Goal: Transaction & Acquisition: Subscribe to service/newsletter

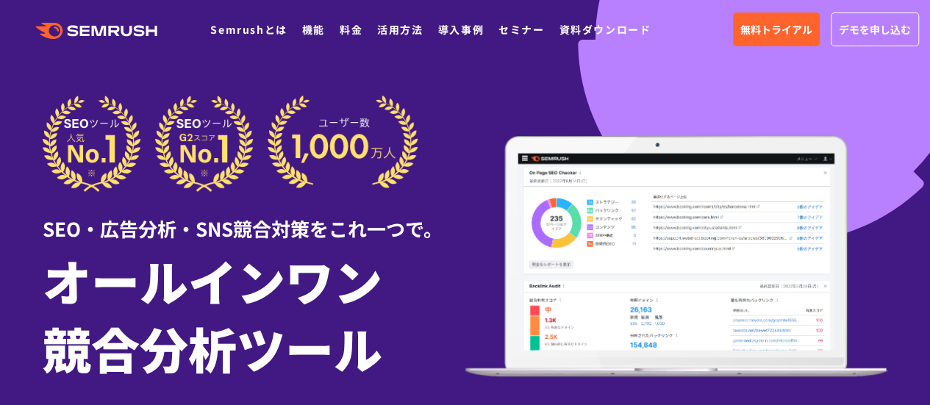
click at [774, 38] on span "無料トライアル" at bounding box center [777, 29] width 72 height 16
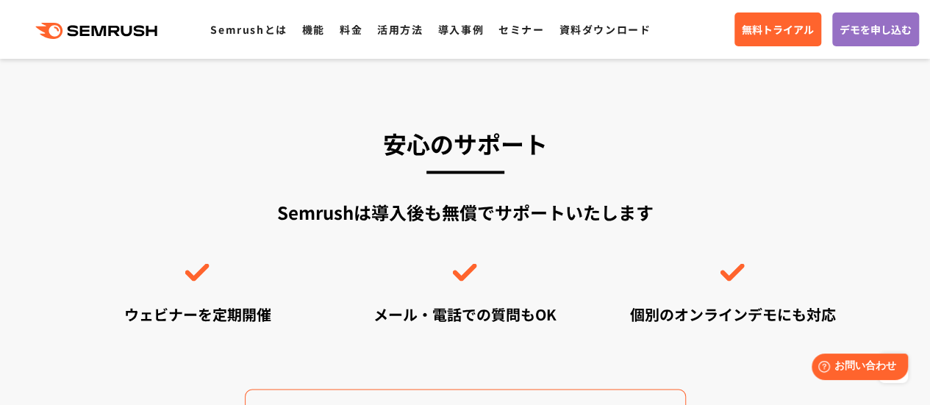
scroll to position [4122, 0]
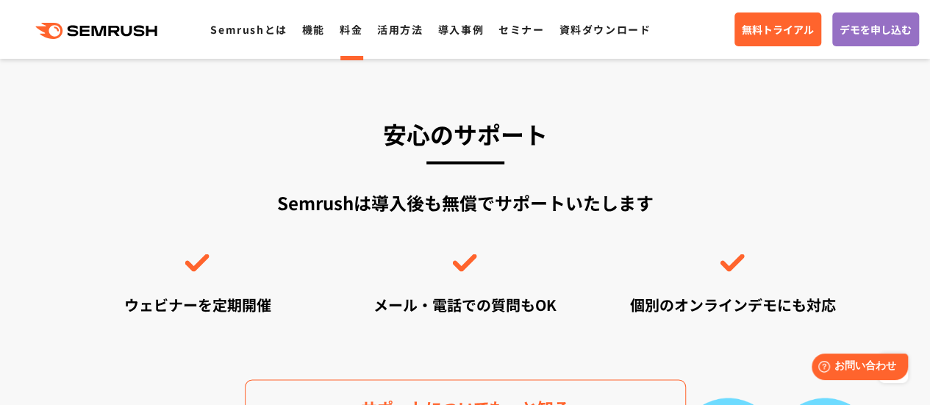
click at [360, 30] on link "料金" at bounding box center [351, 29] width 23 height 15
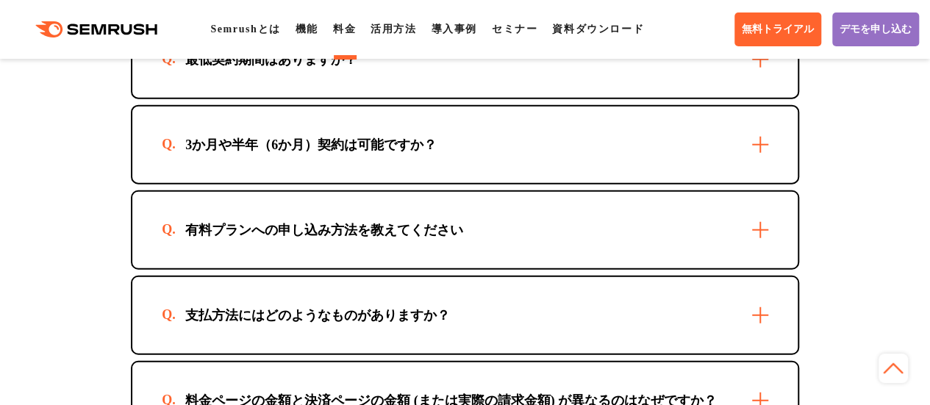
scroll to position [4490, 0]
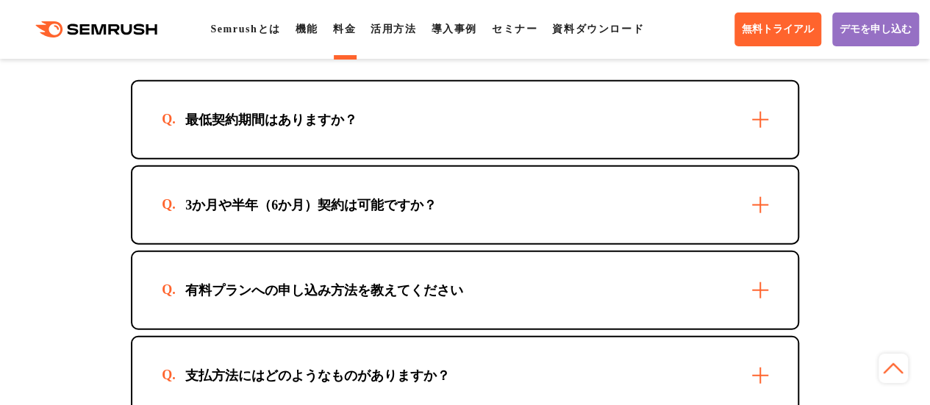
click at [642, 158] on div "最低契約期間はありますか？" at bounding box center [465, 120] width 666 height 76
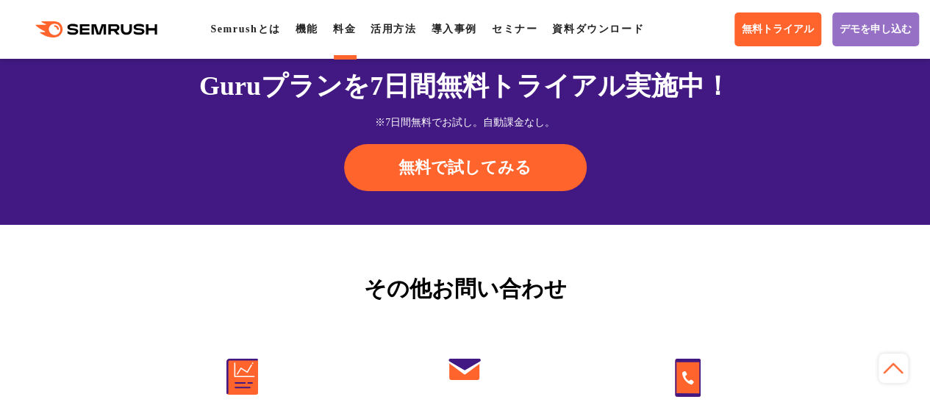
scroll to position [5120, 0]
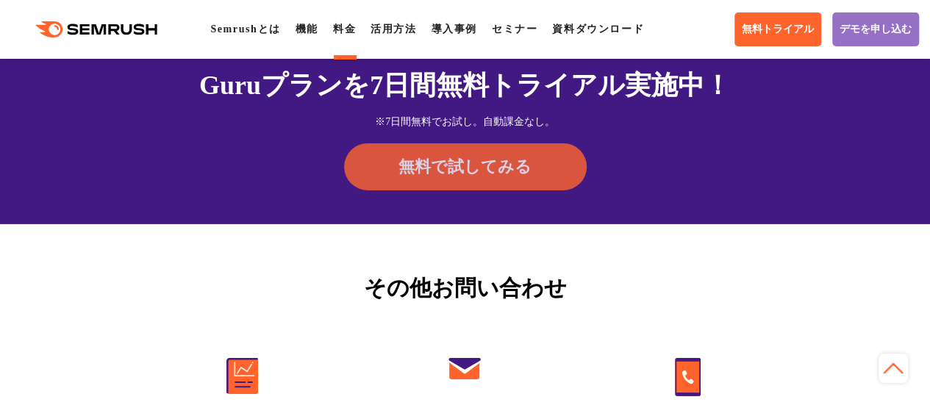
click at [491, 178] on span "無料で試してみる" at bounding box center [465, 167] width 133 height 22
